Goal: Transaction & Acquisition: Obtain resource

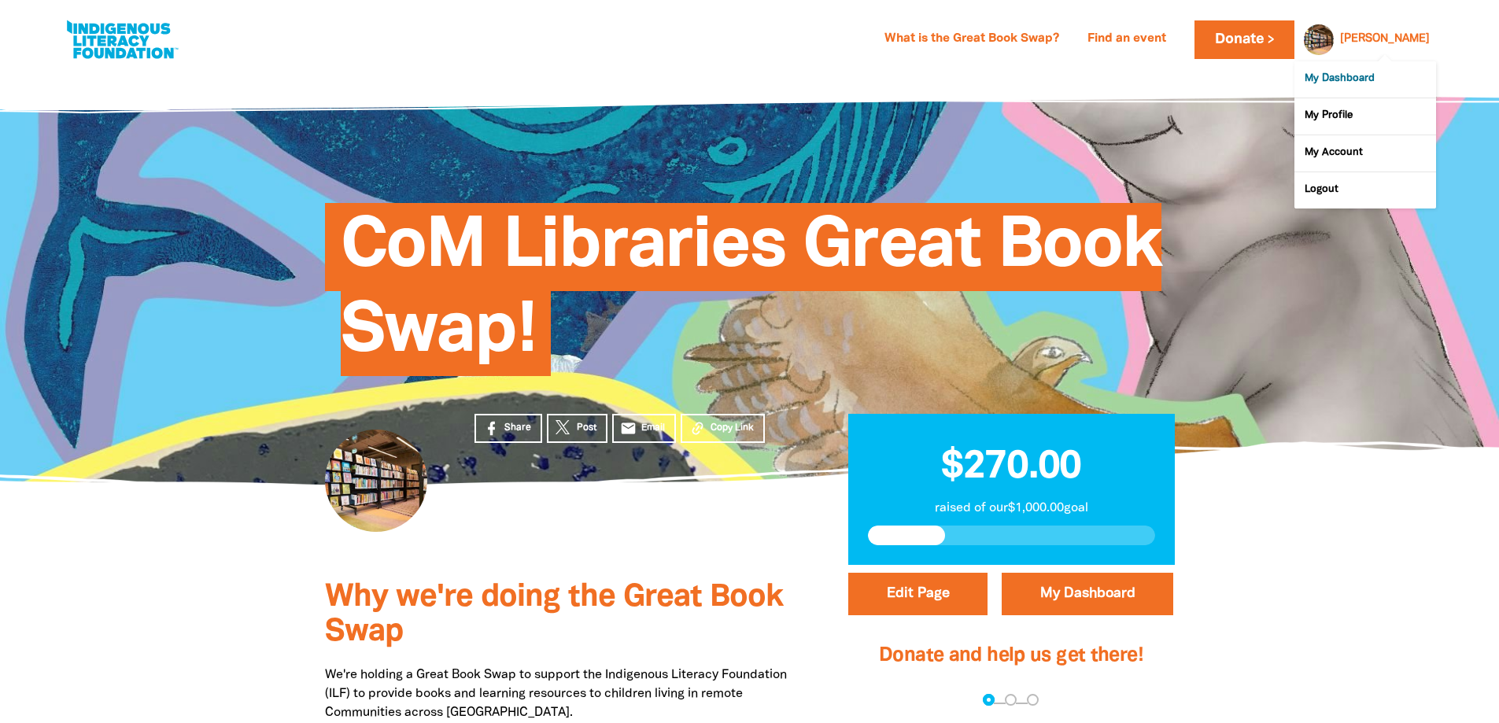
click at [1380, 79] on link "My Dashboard" at bounding box center [1365, 79] width 142 height 36
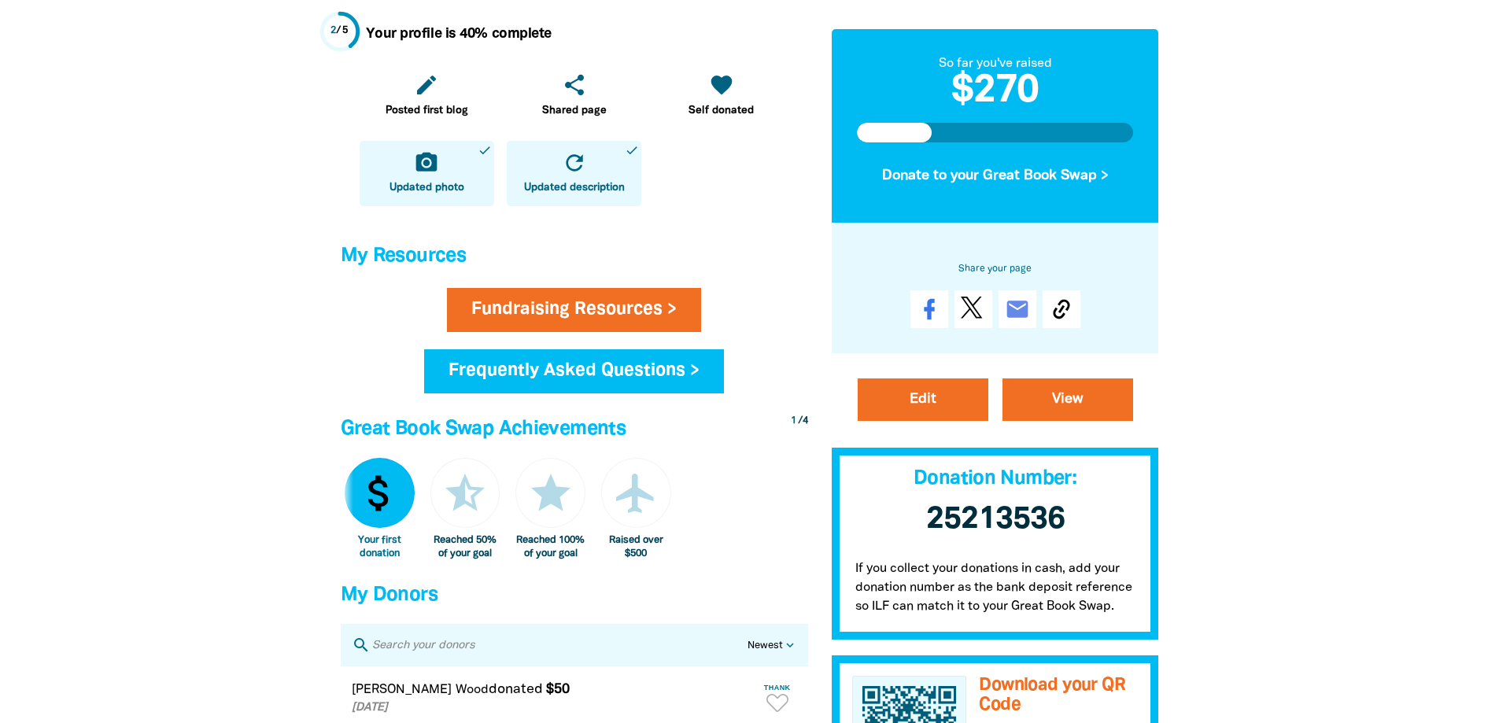
scroll to position [374, 0]
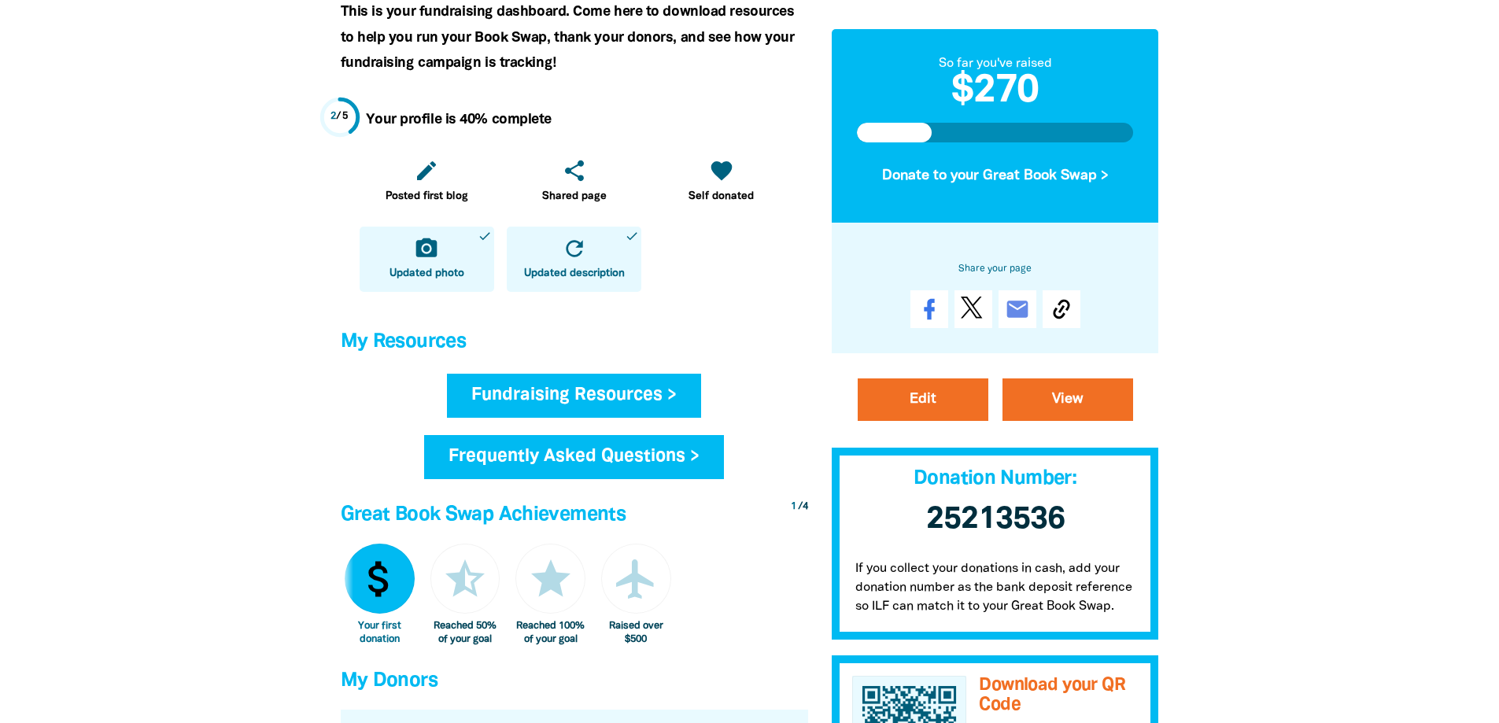
click at [575, 382] on link "Fundraising Resources >" at bounding box center [574, 396] width 254 height 44
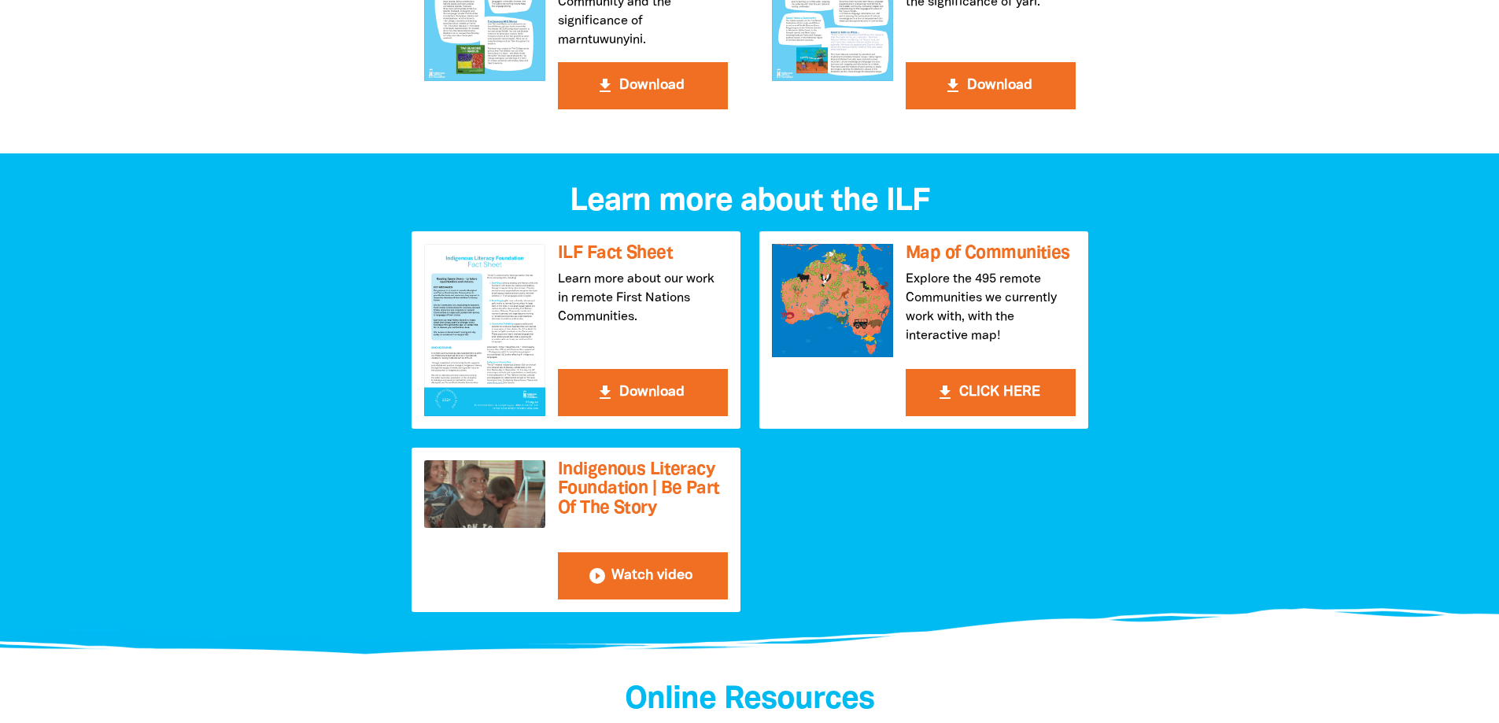
scroll to position [1574, 0]
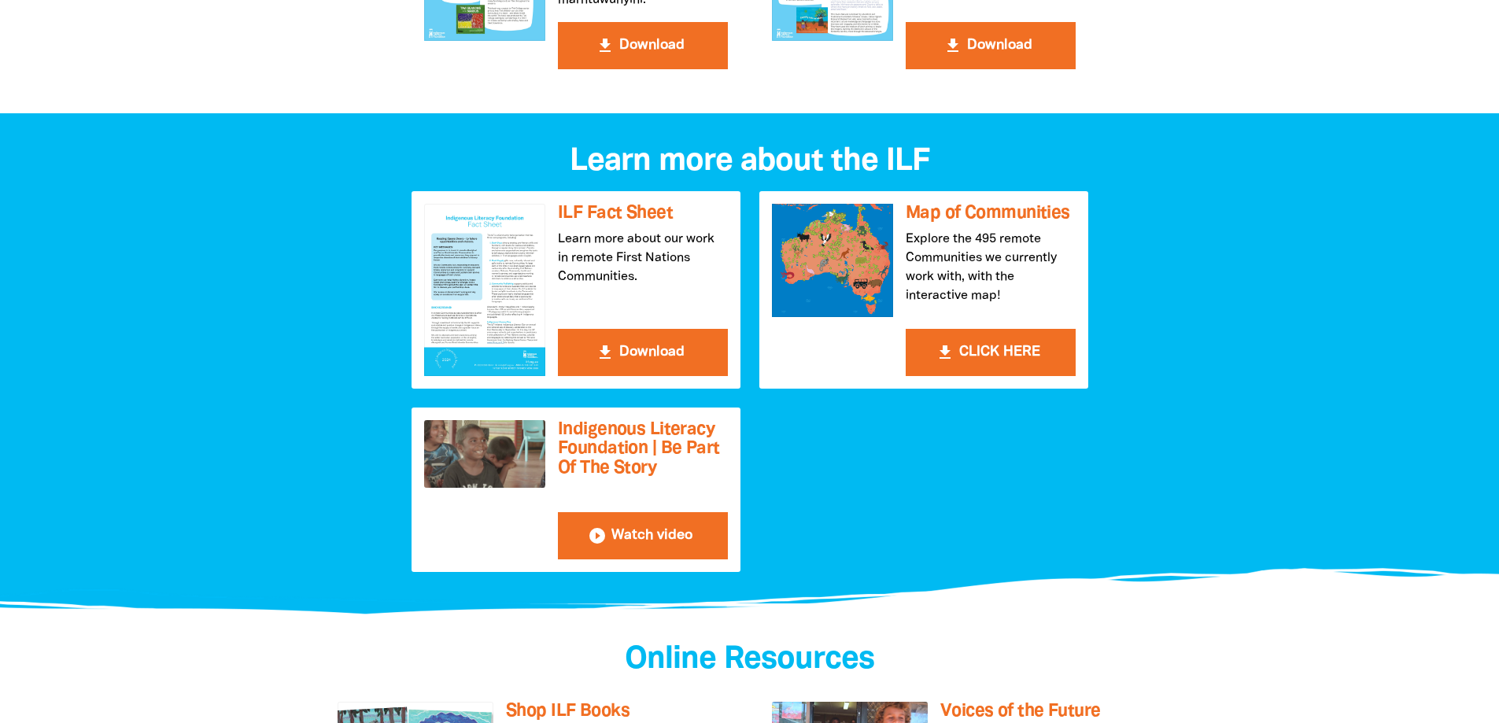
click at [973, 294] on div "get_app ILF Fact Sheet Learn more about our work in remote First Nations Commun…" at bounding box center [749, 385] width 695 height 389
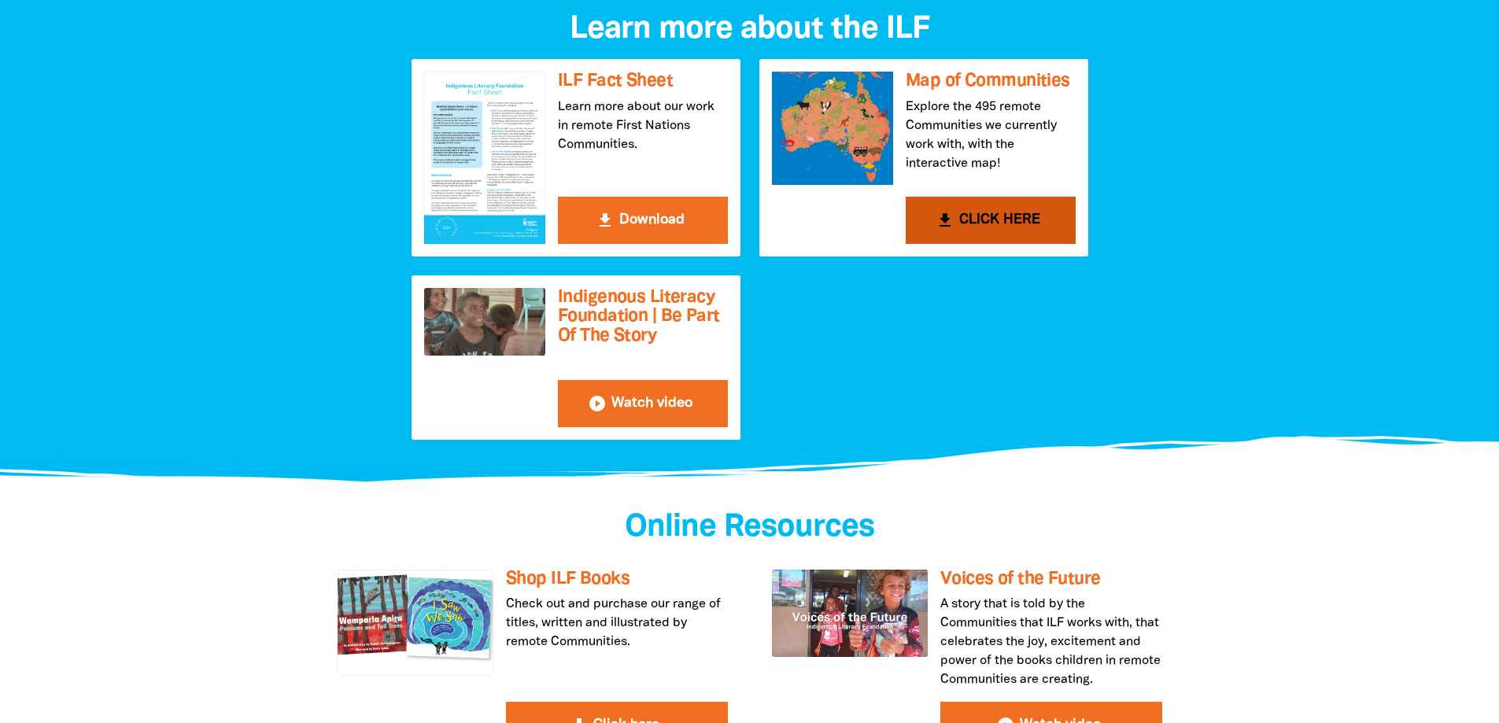
scroll to position [1731, 0]
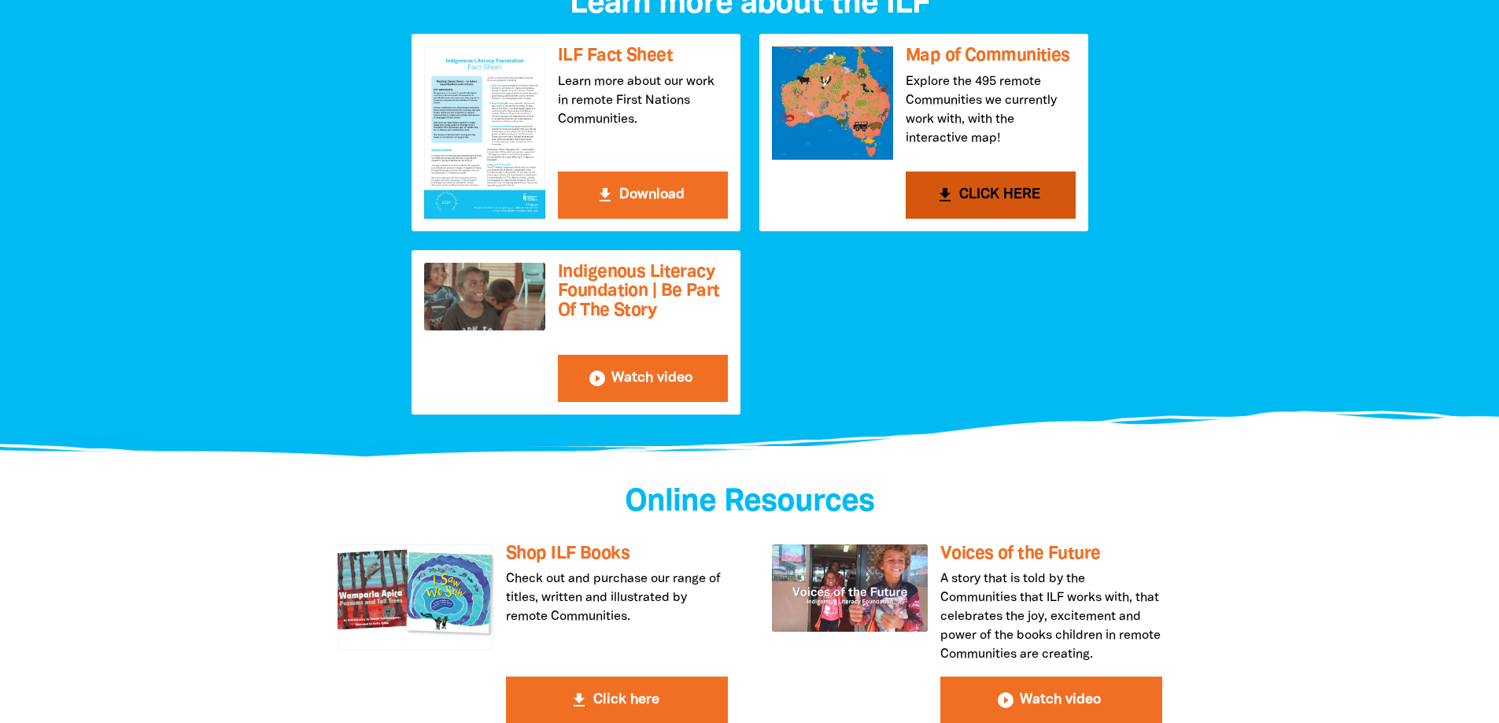
click at [976, 199] on button "get_app CLICK HERE" at bounding box center [991, 195] width 170 height 47
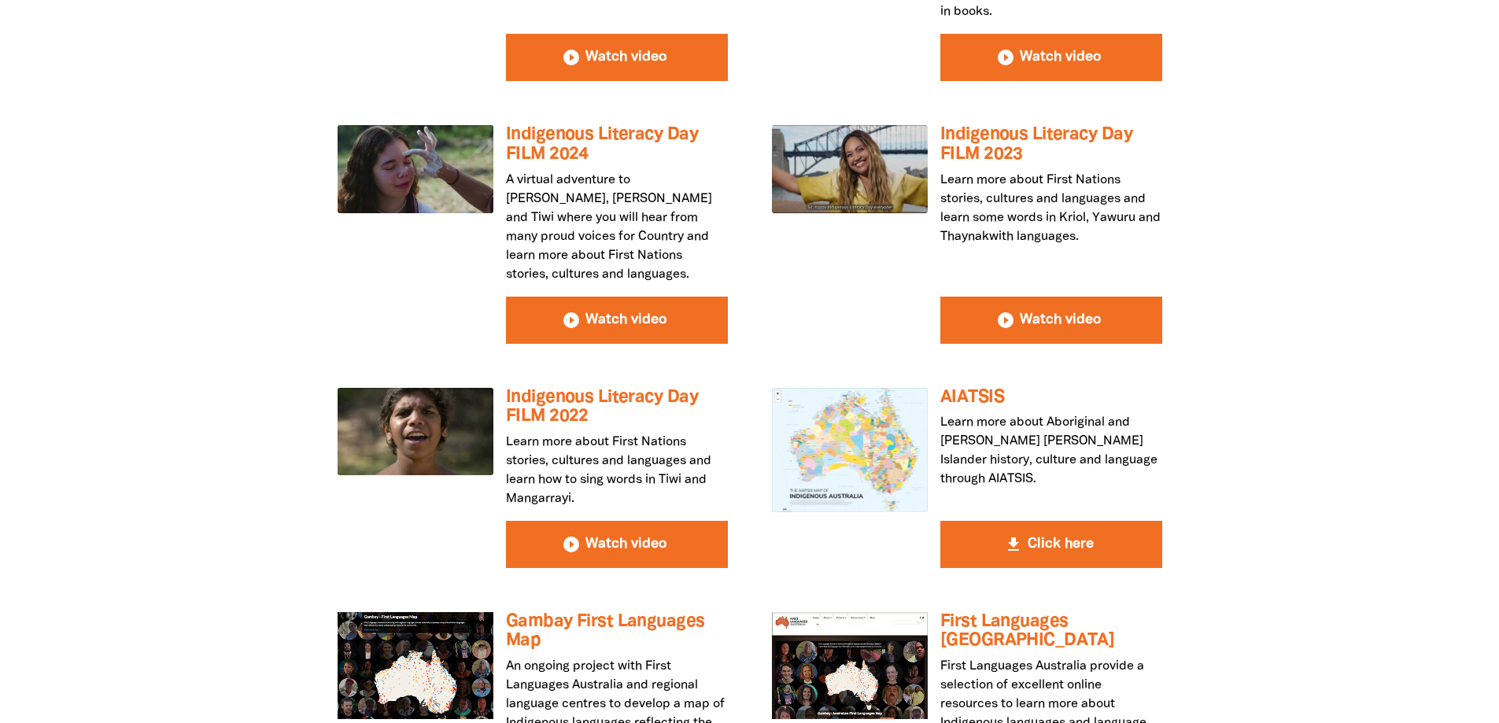
scroll to position [2675, 0]
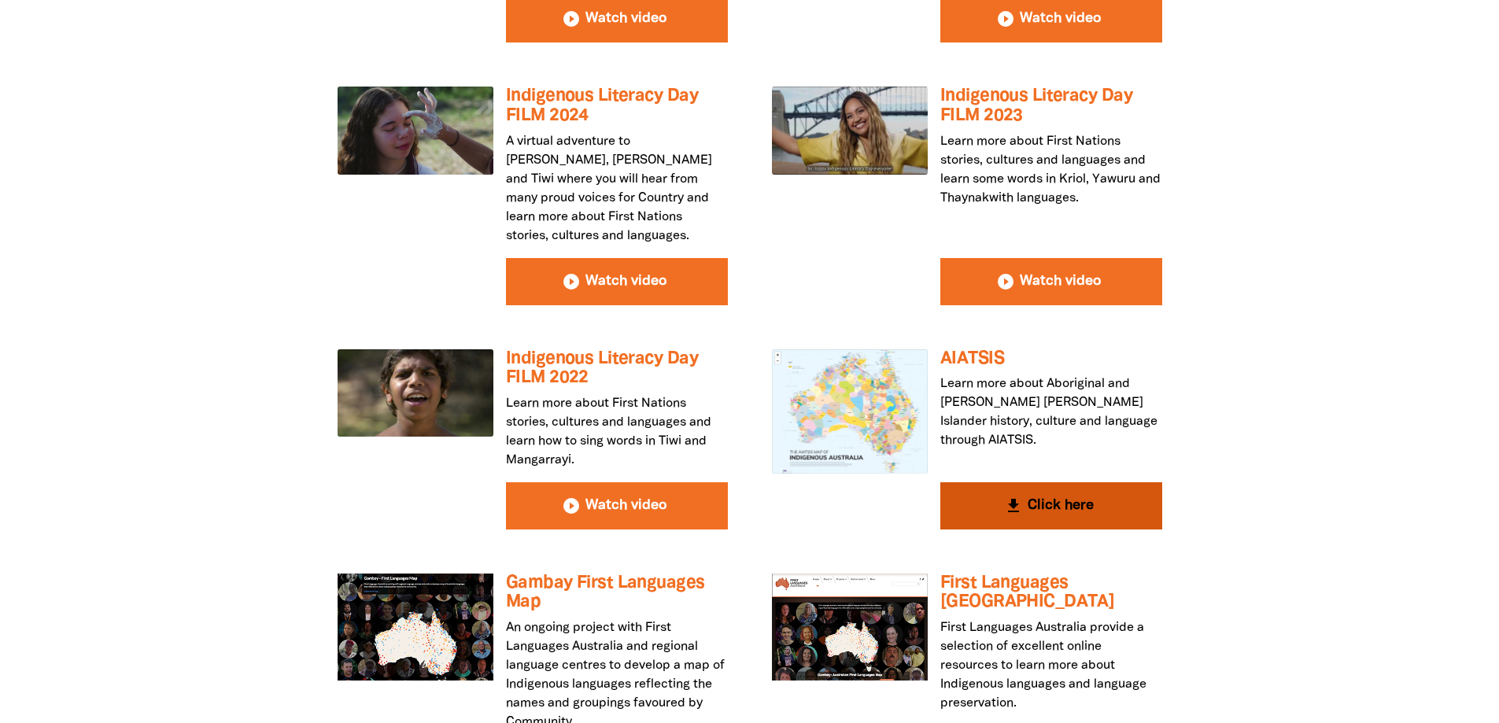
click at [863, 392] on div at bounding box center [850, 411] width 156 height 124
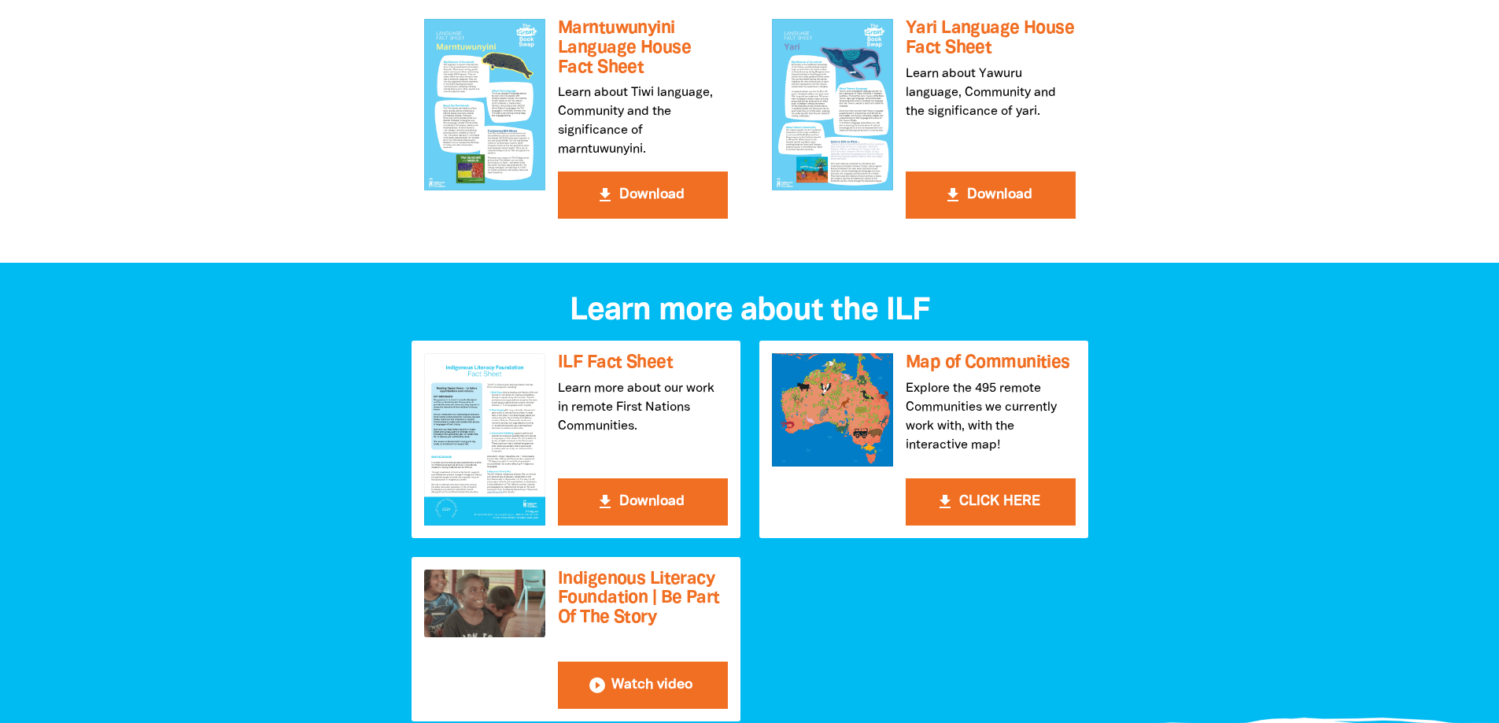
scroll to position [1574, 0]
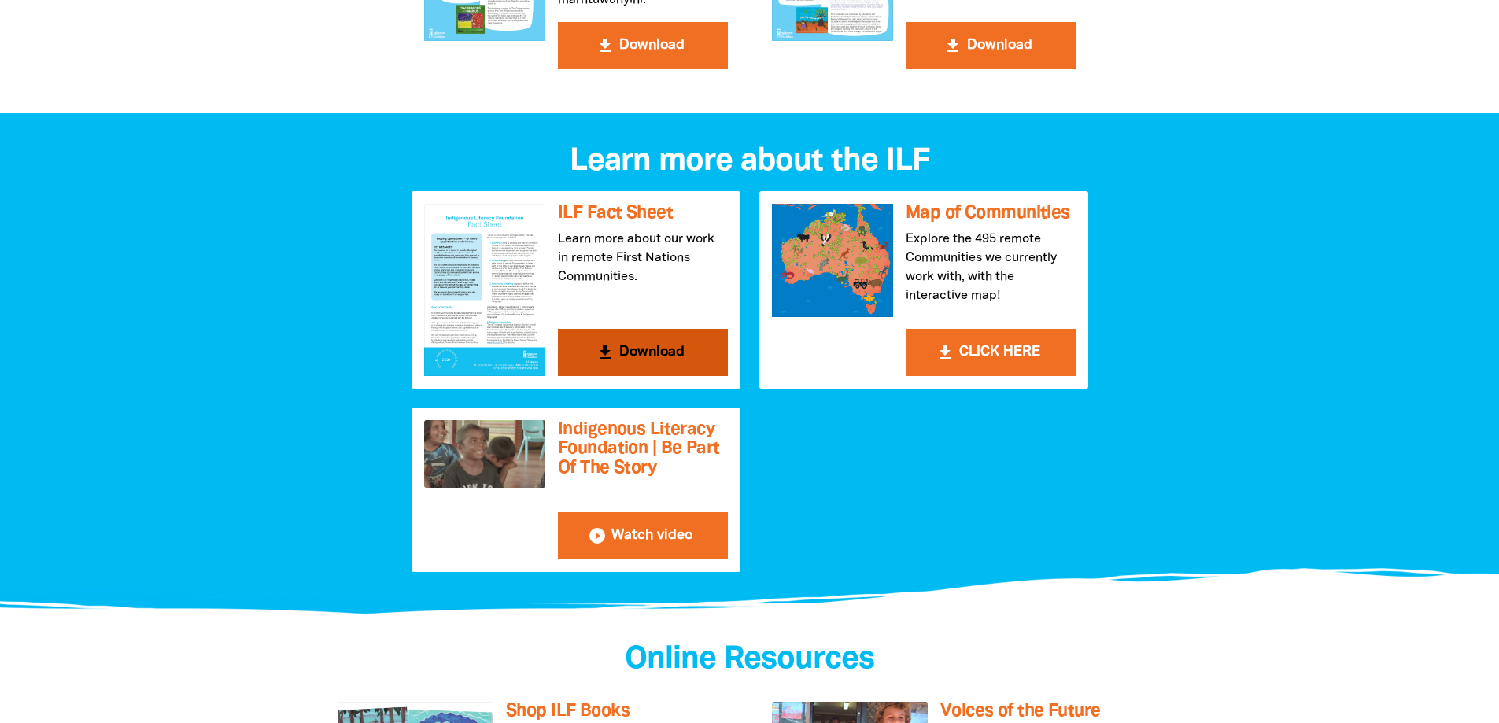
click at [656, 205] on h3 "ILF Fact Sheet" at bounding box center [643, 214] width 170 height 20
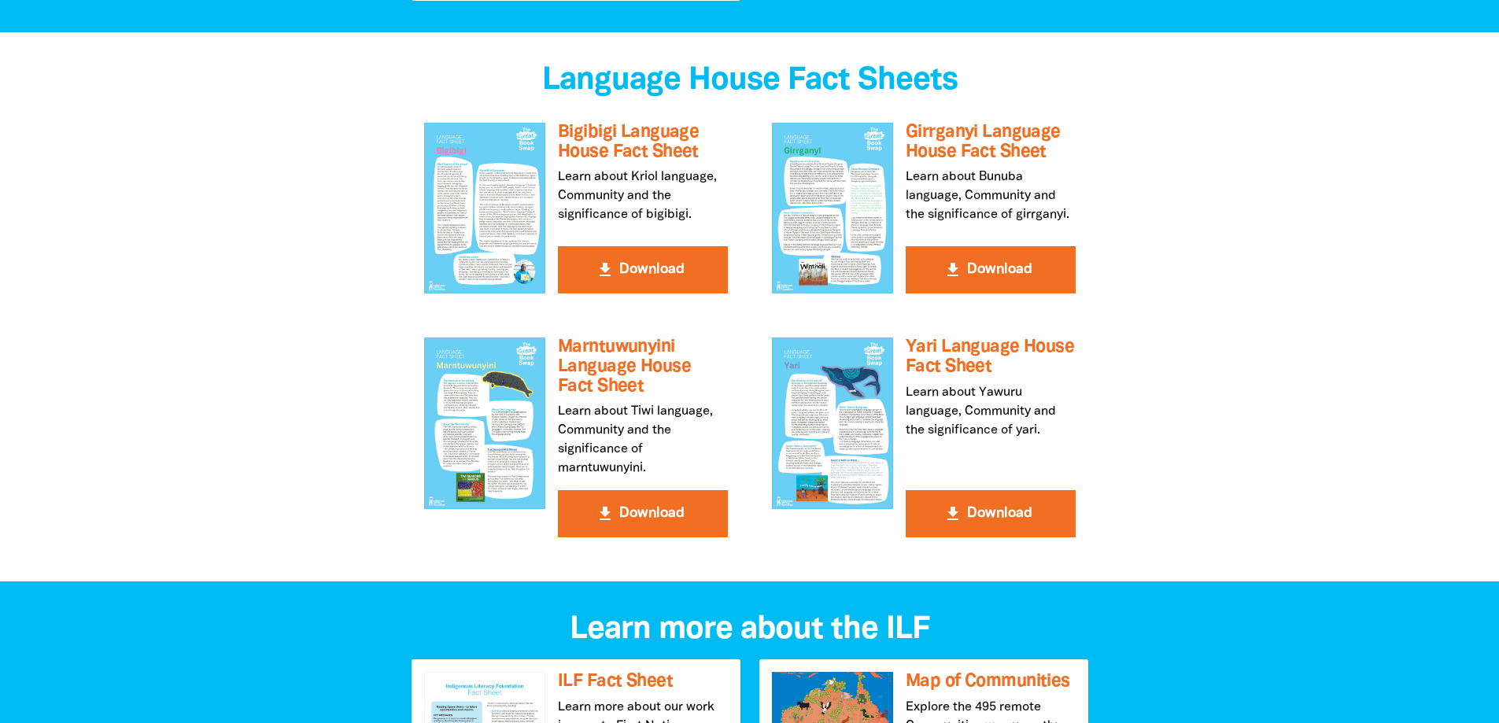
scroll to position [1101, 0]
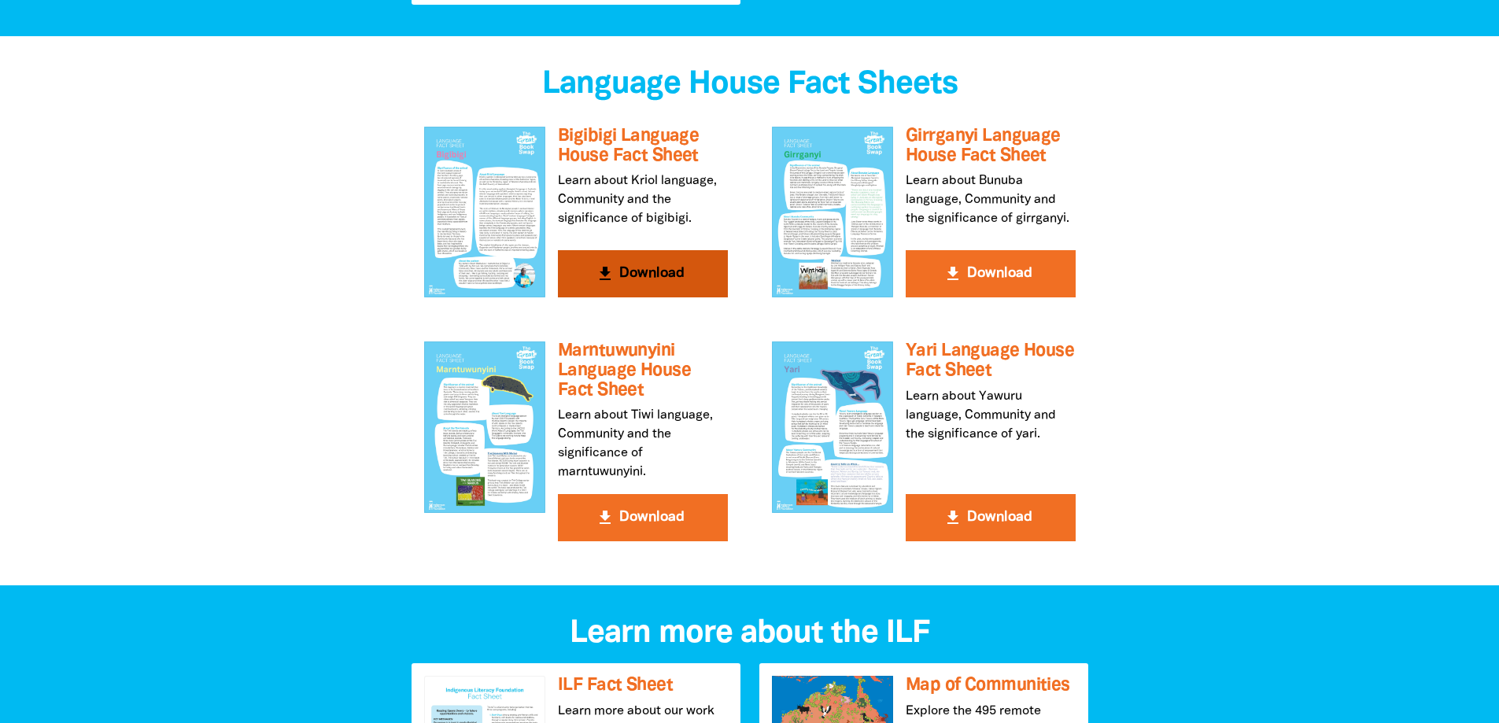
click at [648, 270] on button "get_app Download" at bounding box center [643, 273] width 170 height 47
click at [970, 276] on button "get_app Download" at bounding box center [991, 273] width 170 height 47
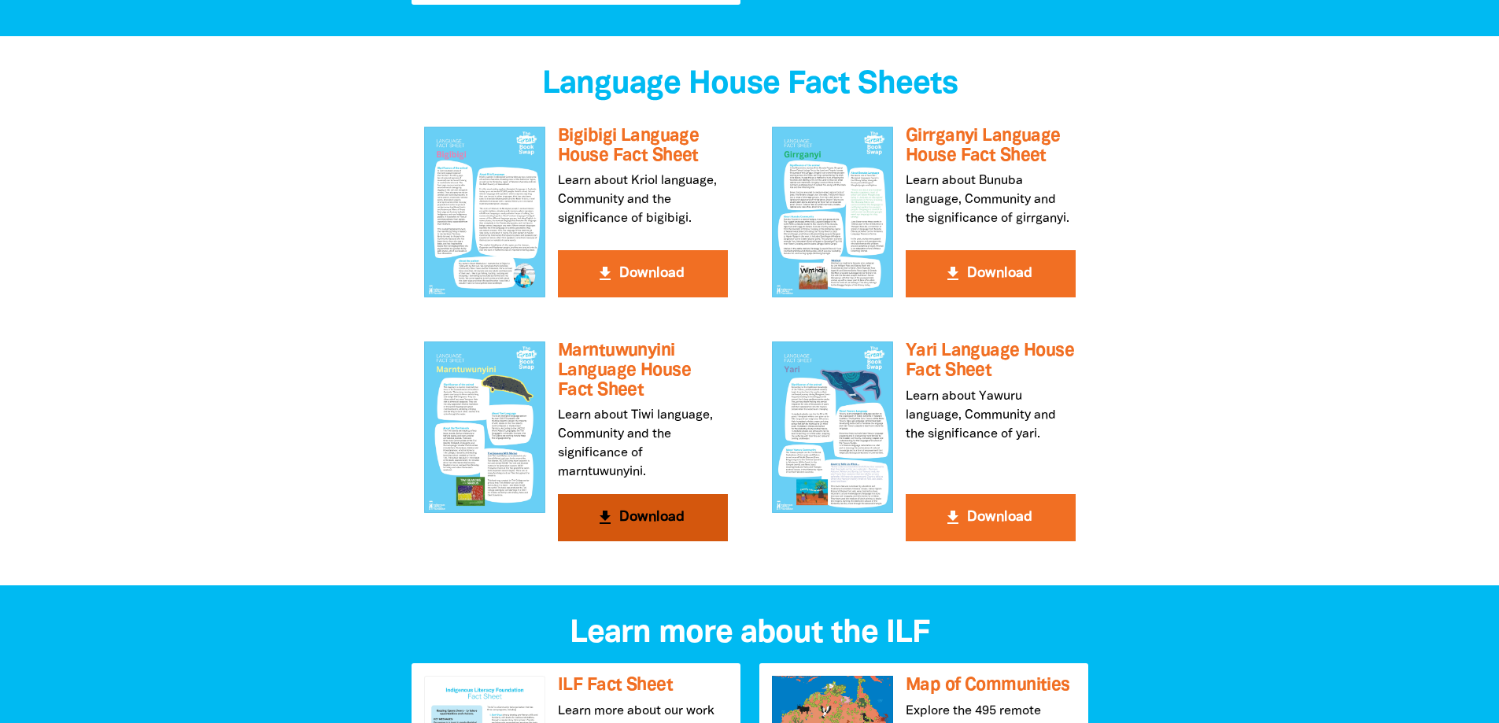
click at [688, 520] on button "get_app Download" at bounding box center [643, 517] width 170 height 47
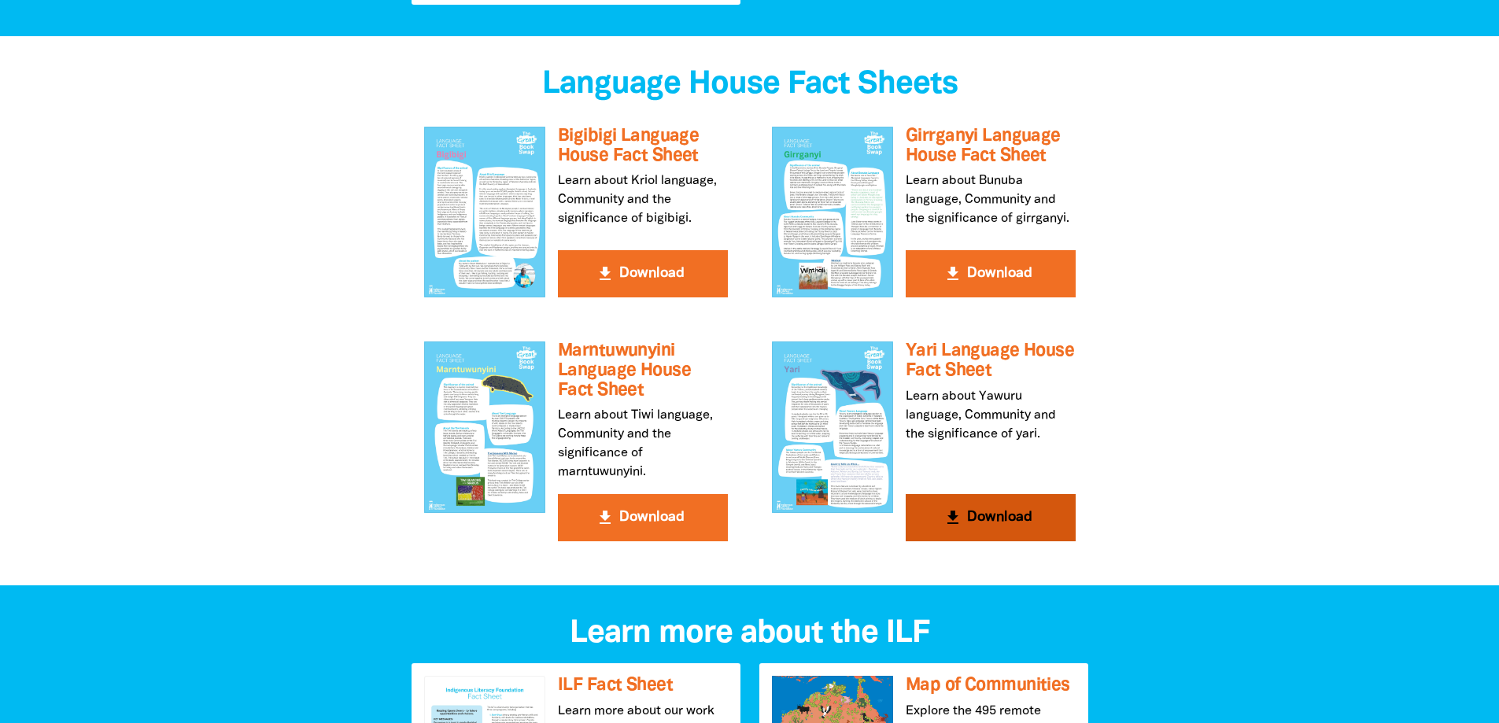
click at [982, 529] on button "get_app Download" at bounding box center [991, 517] width 170 height 47
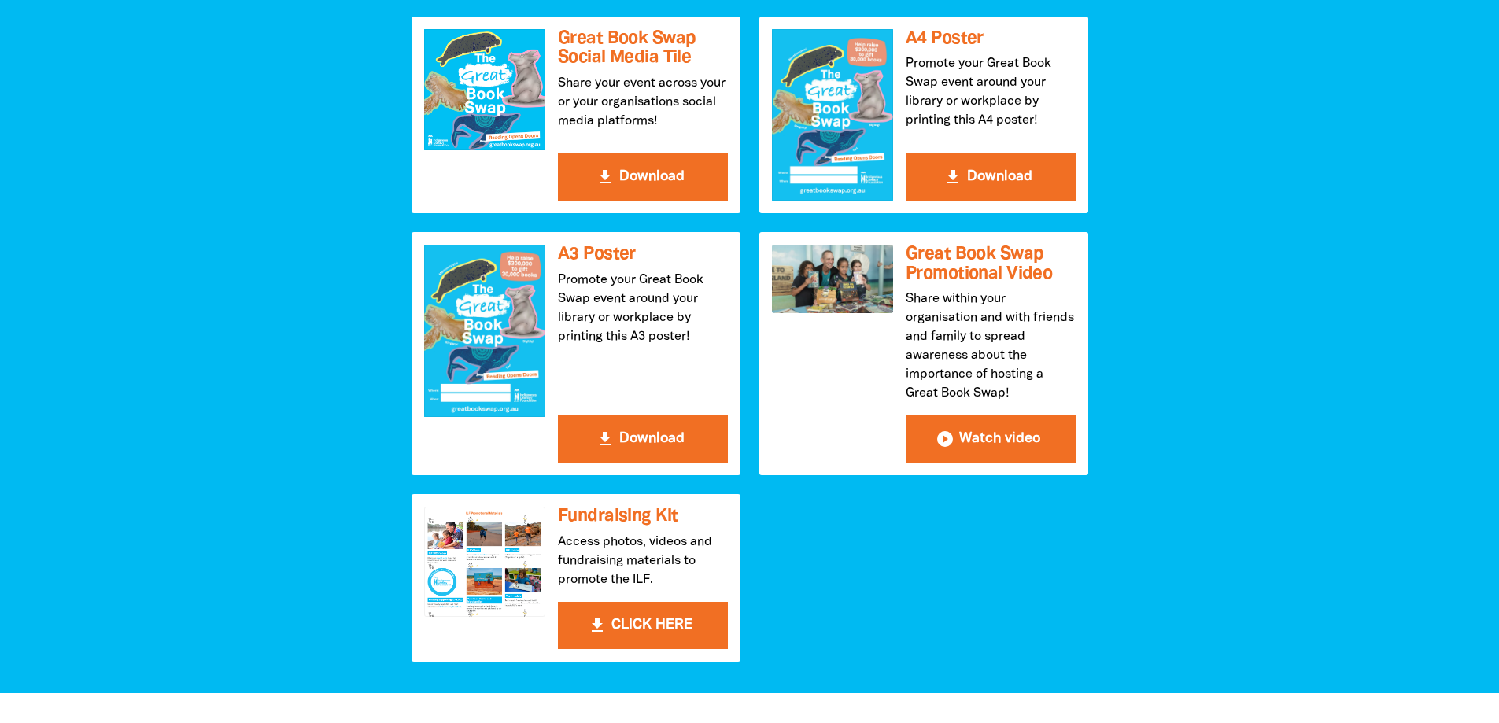
scroll to position [472, 0]
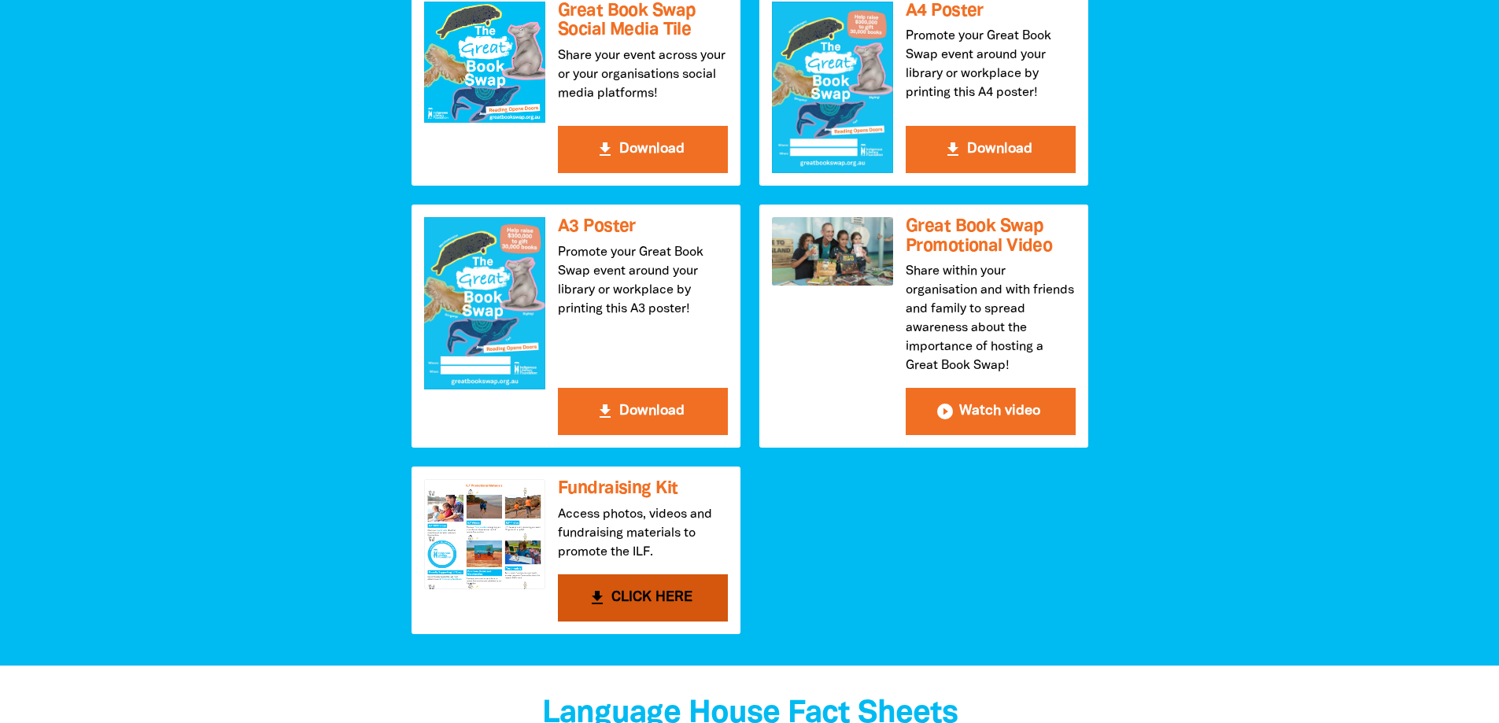
click at [656, 594] on button "get_app CLICK HERE" at bounding box center [643, 597] width 170 height 47
